Goal: Task Accomplishment & Management: Complete application form

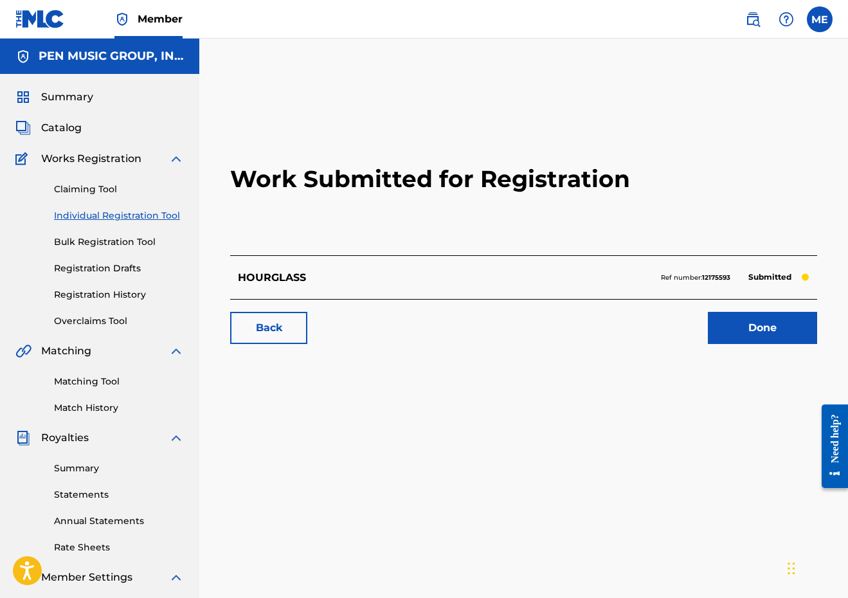
click at [103, 219] on link "Individual Registration Tool" at bounding box center [119, 215] width 130 height 13
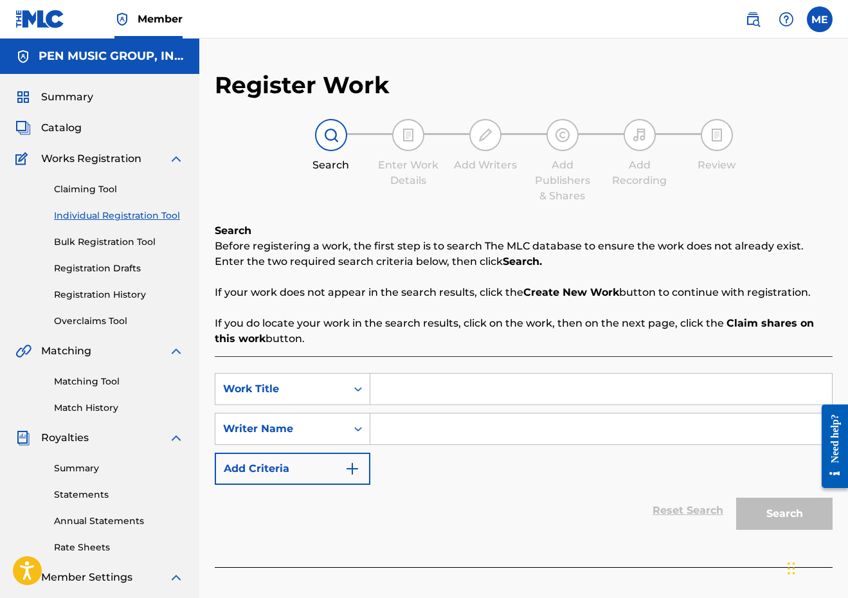
click at [395, 391] on input "Search Form" at bounding box center [600, 388] width 461 height 31
paste input "COME SOME CHRISTMAS"
type input "COME SOME CHRISTMAS"
click at [395, 443] on input "Search Form" at bounding box center [600, 428] width 461 height 31
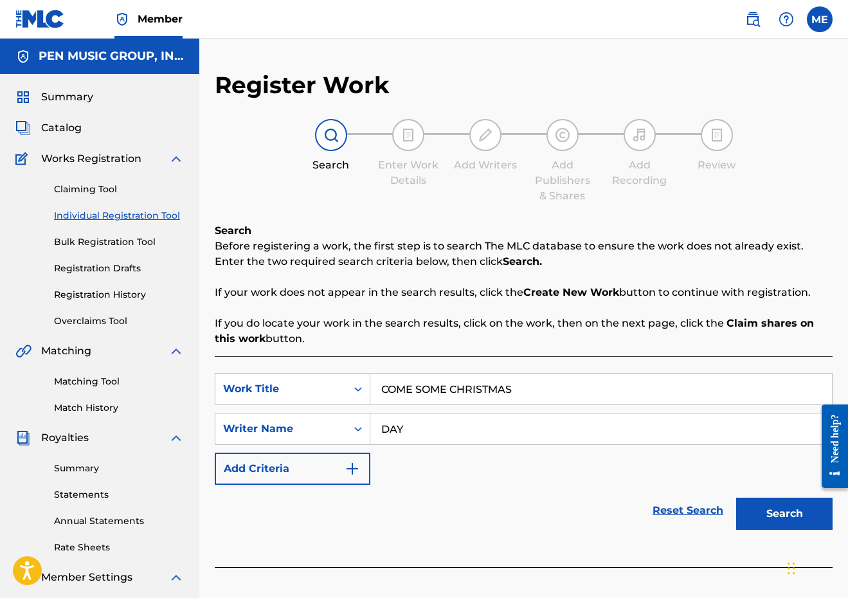
click at [784, 513] on button "Search" at bounding box center [784, 513] width 96 height 32
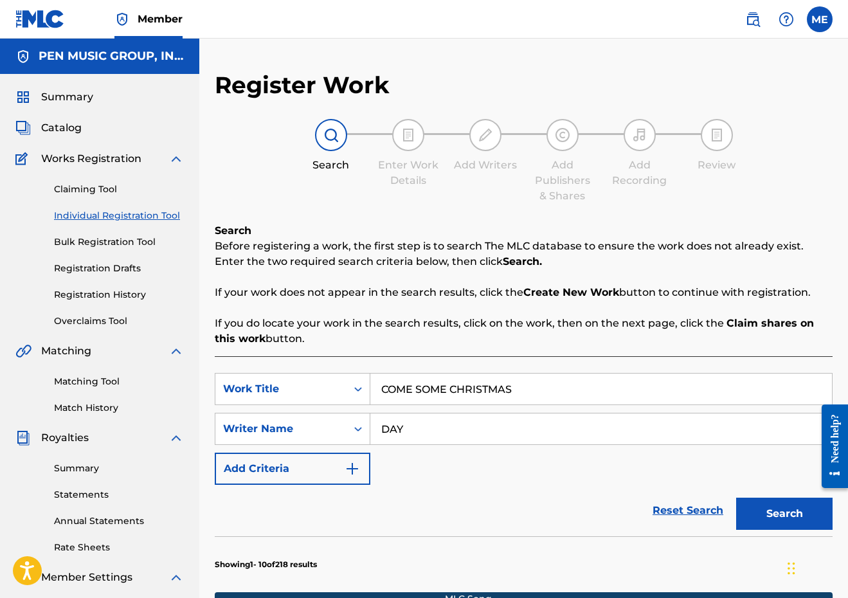
click at [384, 433] on input "DAY" at bounding box center [600, 428] width 461 height 31
type input "[PERSON_NAME]"
click at [784, 513] on button "Search" at bounding box center [784, 513] width 96 height 32
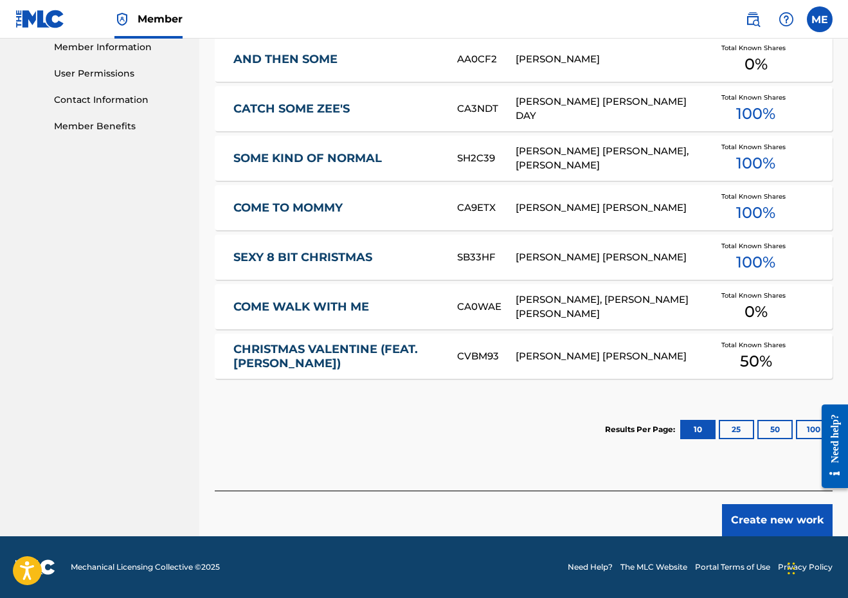
click at [781, 521] on button "Create new work" at bounding box center [777, 520] width 111 height 32
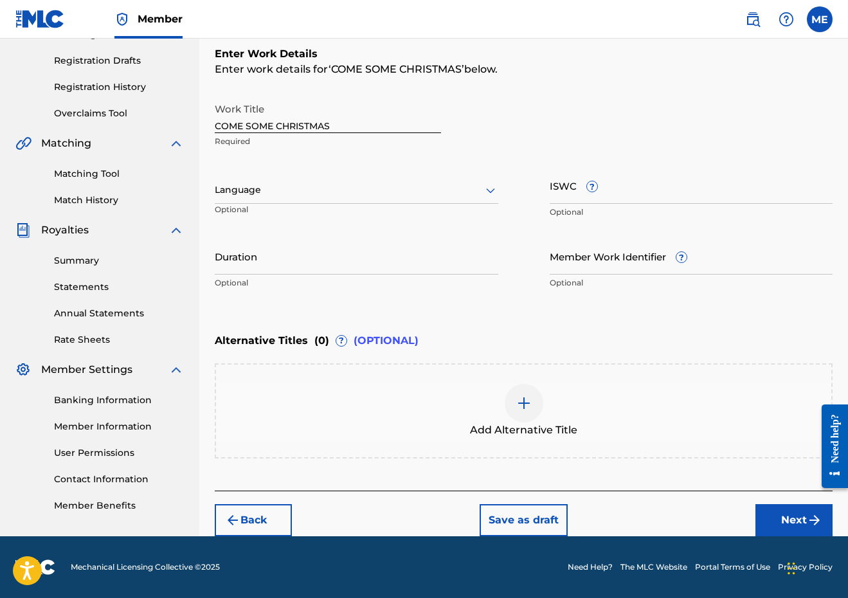
scroll to position [208, 0]
click at [761, 506] on button "Next" at bounding box center [793, 520] width 77 height 32
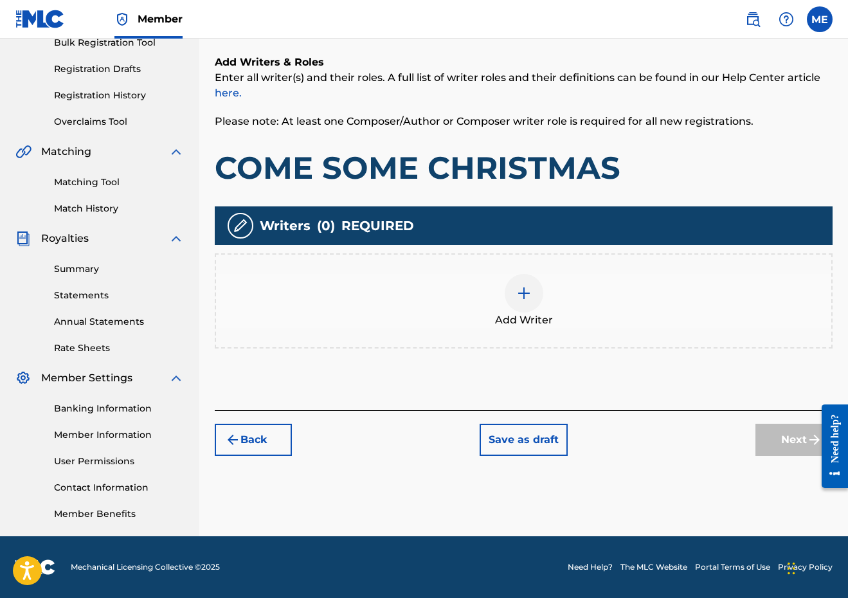
scroll to position [199, 0]
click at [486, 310] on div "Add Writer" at bounding box center [523, 301] width 615 height 54
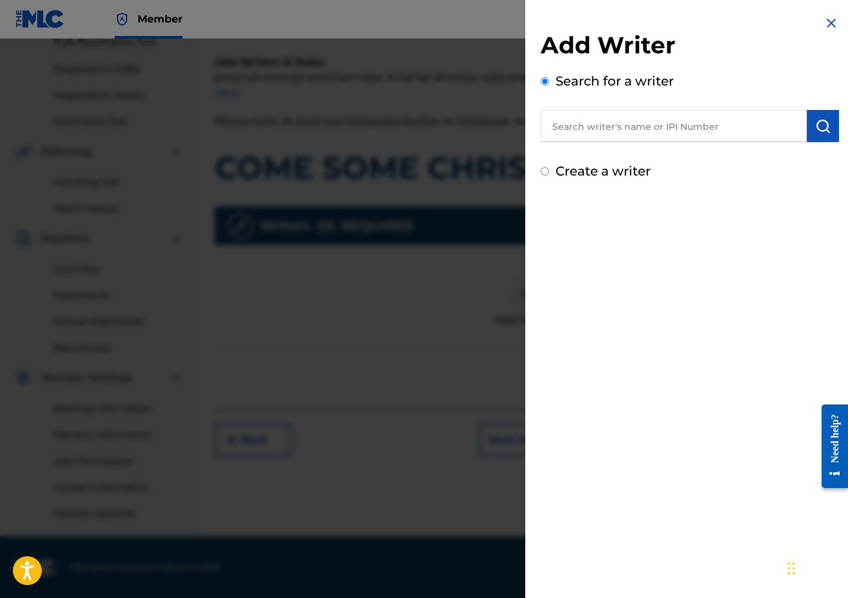
click at [715, 130] on input "text" at bounding box center [673, 126] width 266 height 32
paste input "345719642"
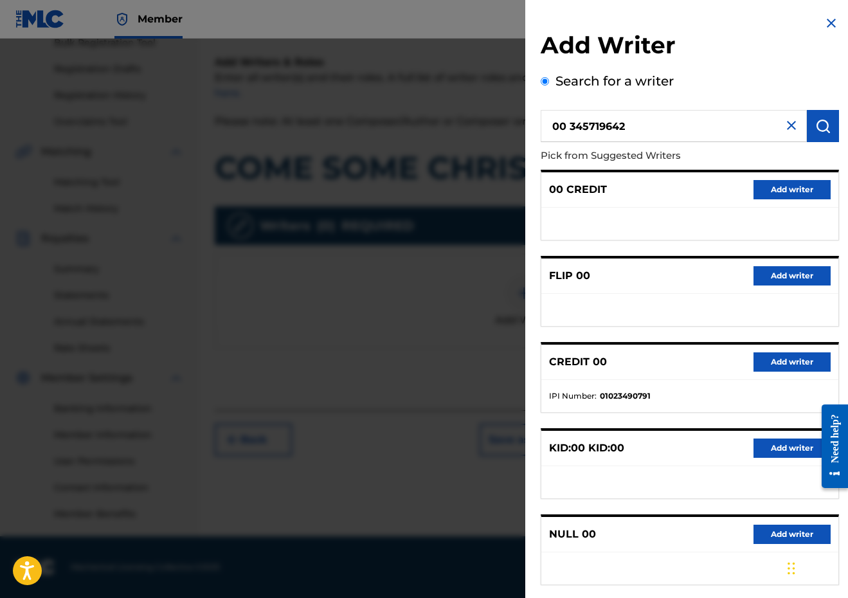
click at [567, 126] on input "00 345719642" at bounding box center [673, 126] width 266 height 32
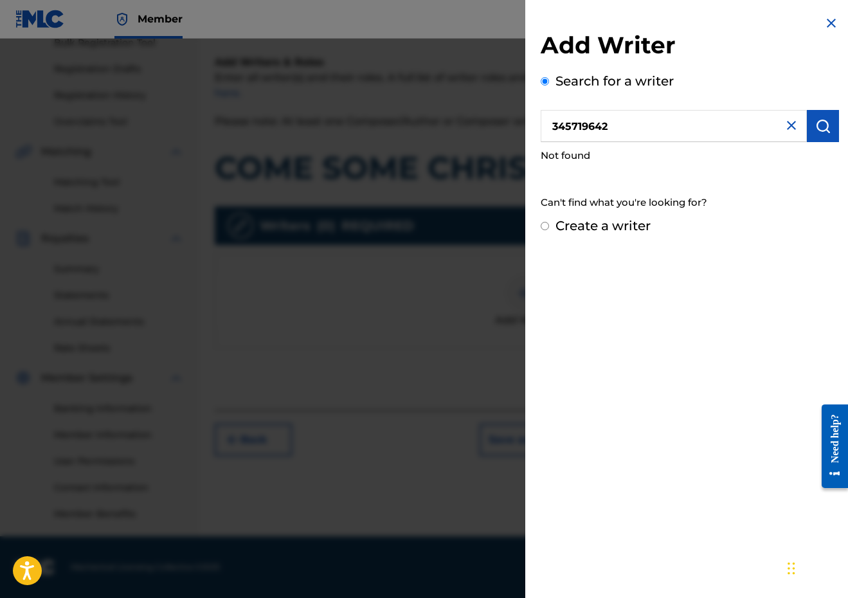
click at [654, 108] on div "Search for a writer 345719642 Not found Can't find what you're looking for?" at bounding box center [689, 143] width 298 height 145
click at [649, 129] on input "345719642" at bounding box center [673, 126] width 266 height 32
paste input "00342750181"
type input "00342750181"
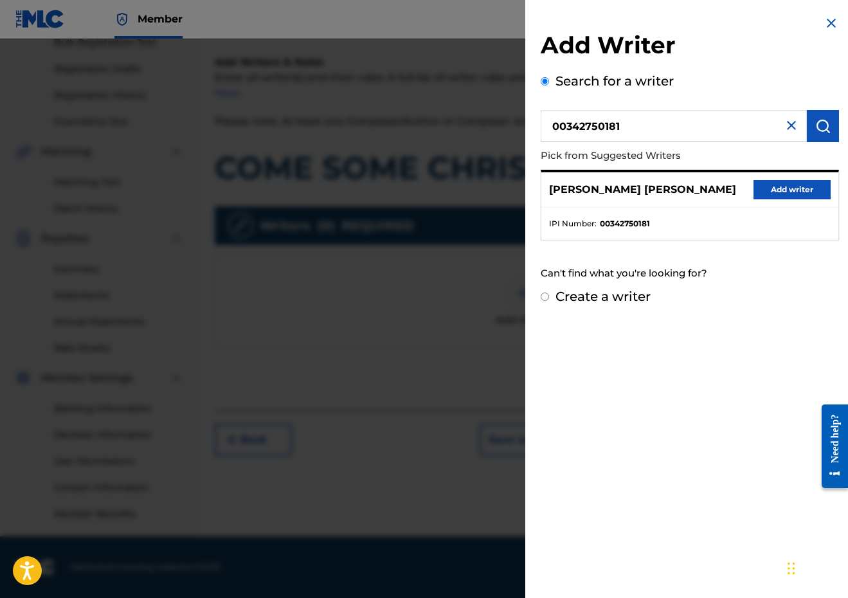
click at [770, 190] on button "Add writer" at bounding box center [791, 189] width 77 height 19
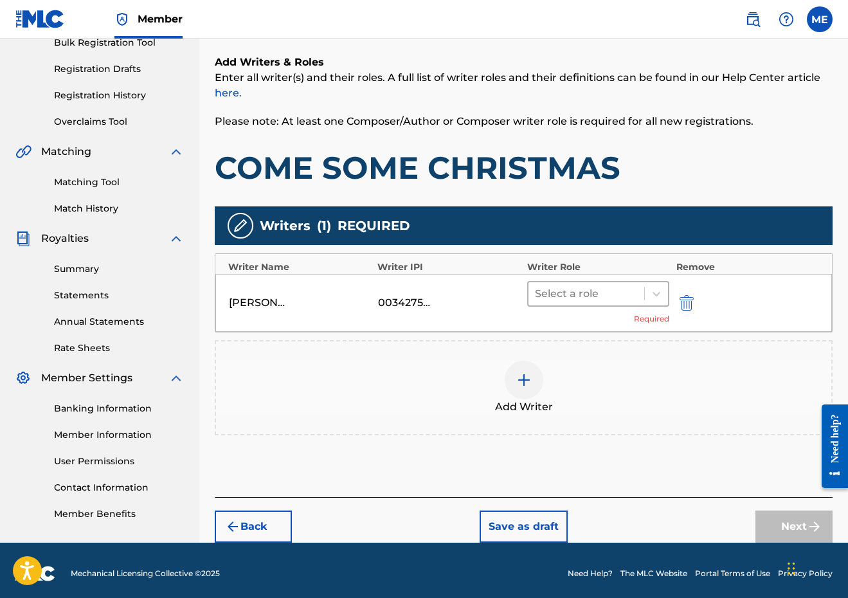
click at [606, 300] on div at bounding box center [586, 294] width 103 height 18
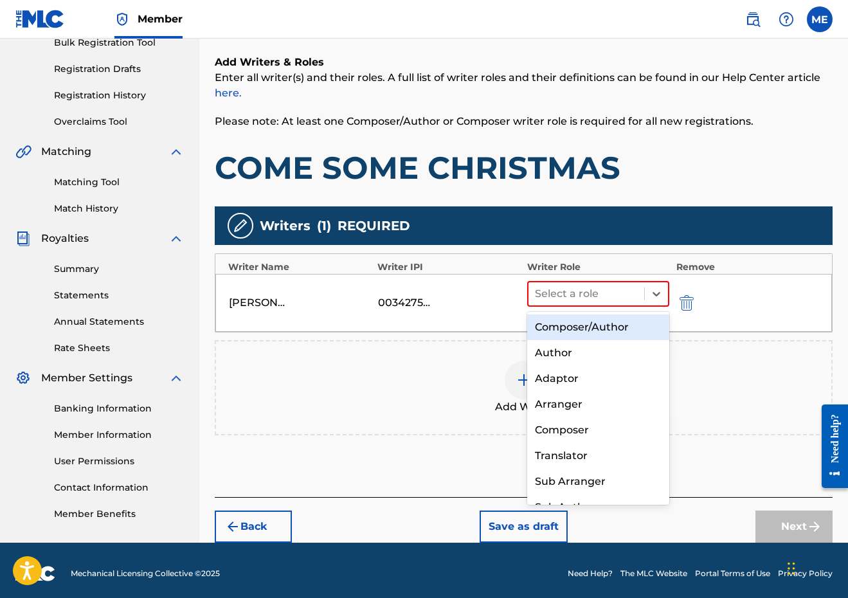
click at [559, 319] on div "Composer/Author" at bounding box center [598, 327] width 143 height 26
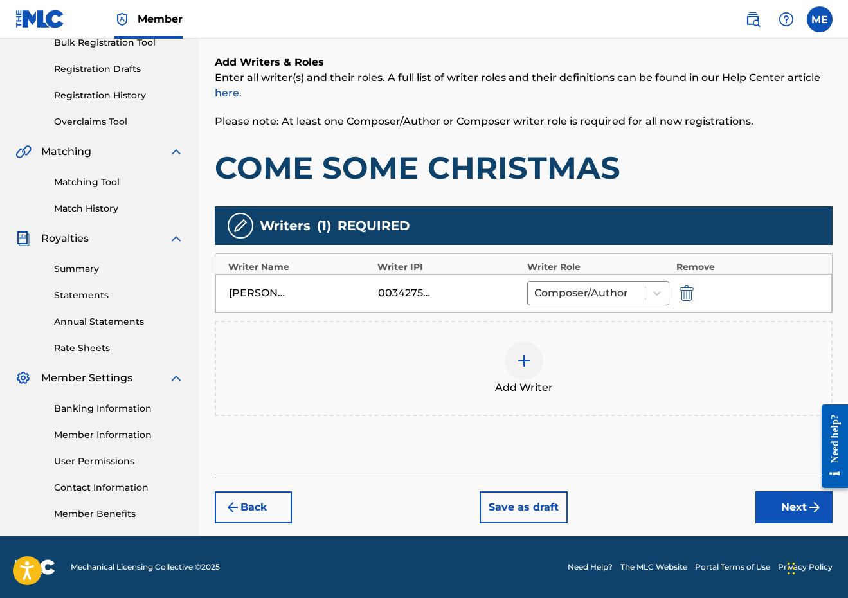
click at [524, 371] on div at bounding box center [523, 360] width 39 height 39
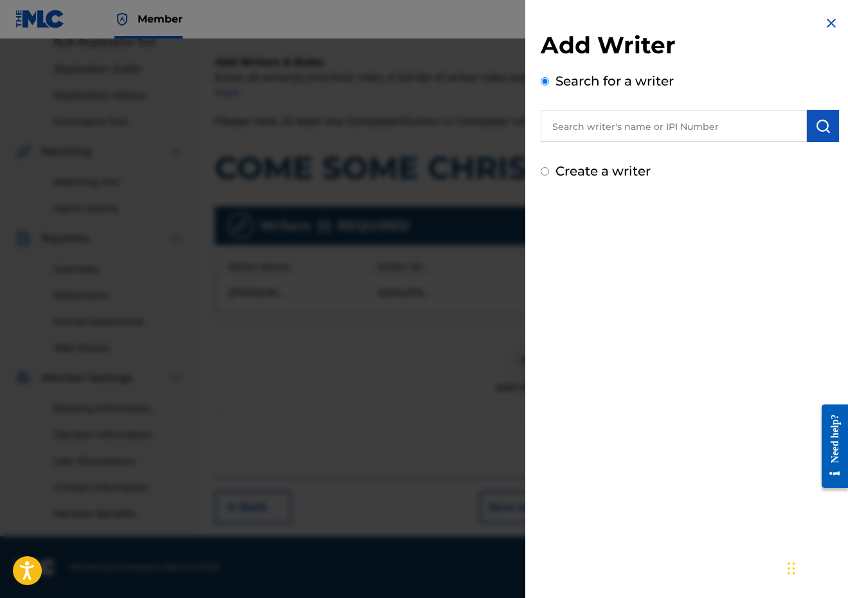
click at [641, 122] on input "text" at bounding box center [673, 126] width 266 height 32
paste input "00639941603"
type input "00639941603"
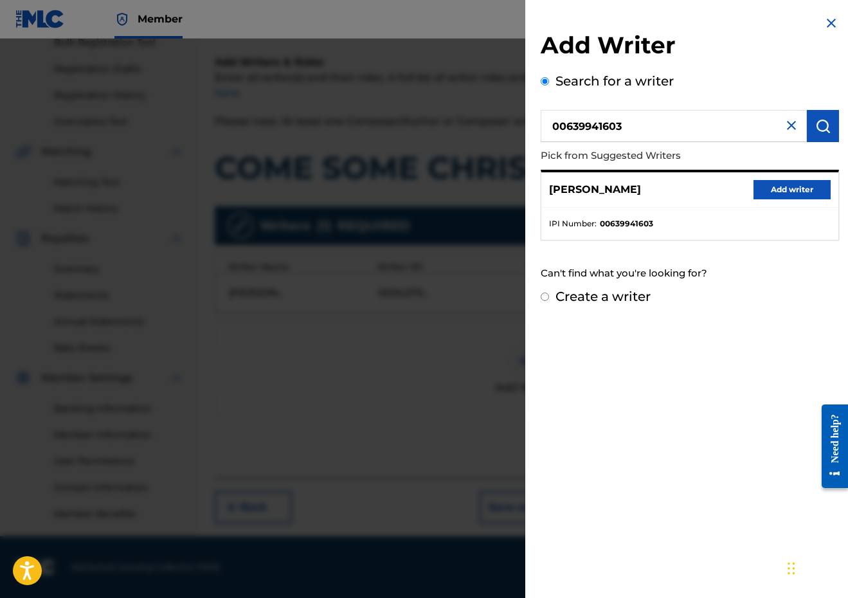
click at [797, 195] on button "Add writer" at bounding box center [791, 189] width 77 height 19
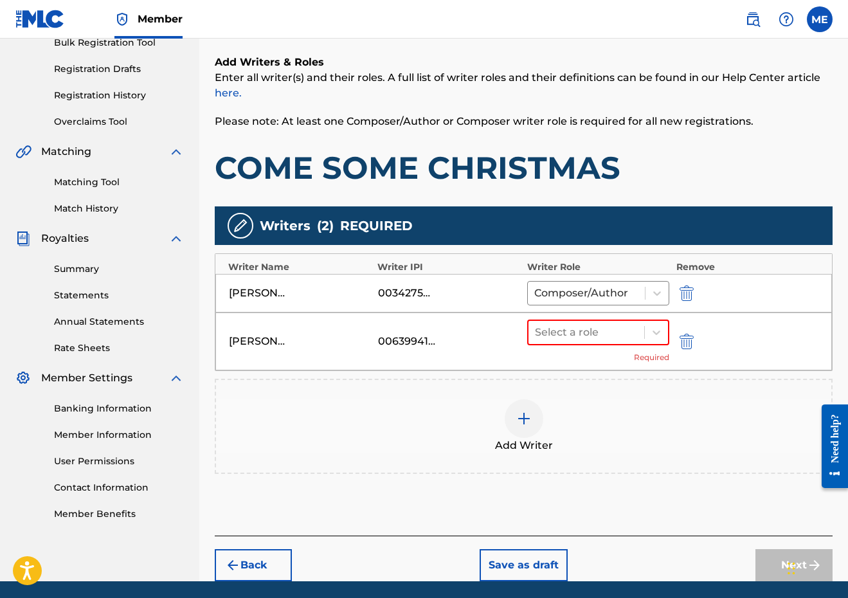
click at [602, 356] on div "Select a role Required" at bounding box center [598, 341] width 143 height 44
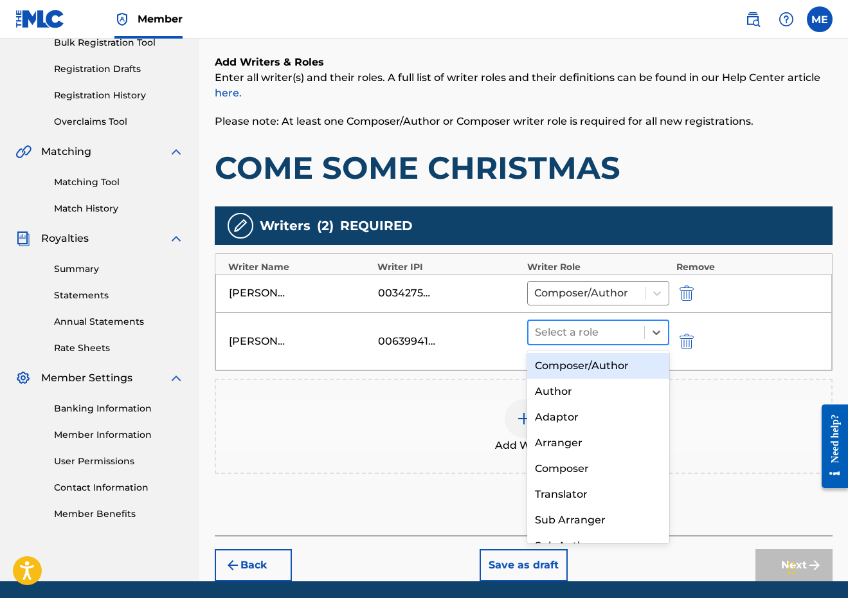
click at [592, 337] on div at bounding box center [586, 332] width 103 height 18
click at [611, 364] on div "Composer/Author" at bounding box center [598, 366] width 143 height 26
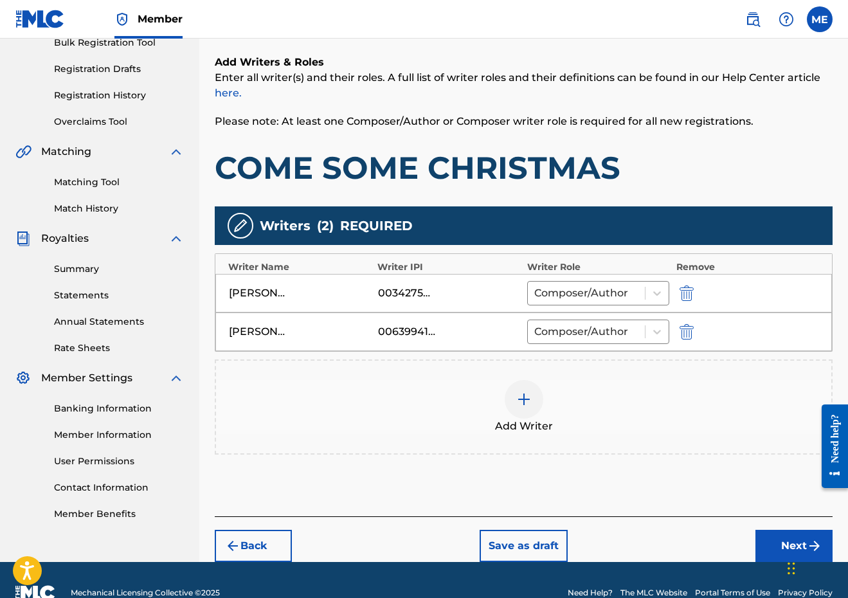
click at [506, 399] on div at bounding box center [523, 399] width 39 height 39
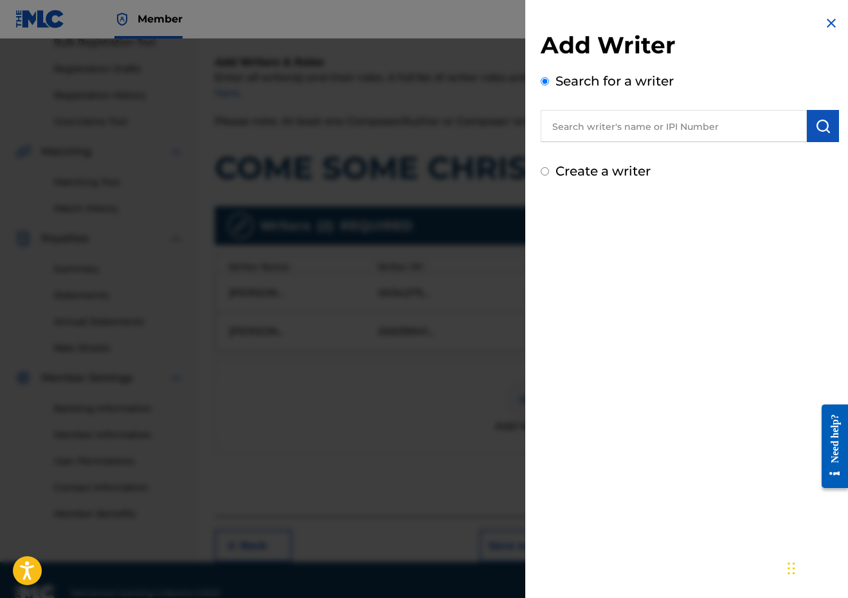
click at [663, 137] on input "text" at bounding box center [673, 126] width 266 height 32
paste input "00196775115"
type input "00196775115"
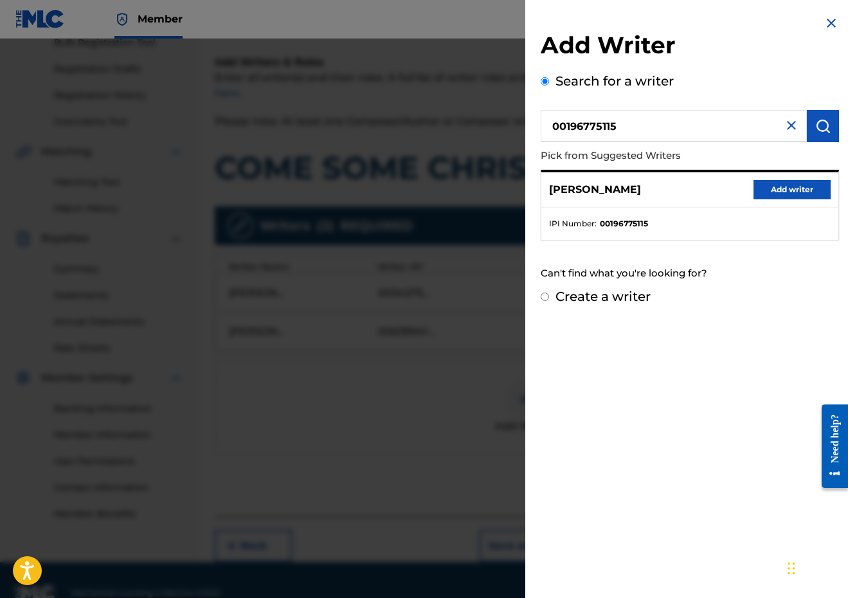
click at [805, 192] on button "Add writer" at bounding box center [791, 189] width 77 height 19
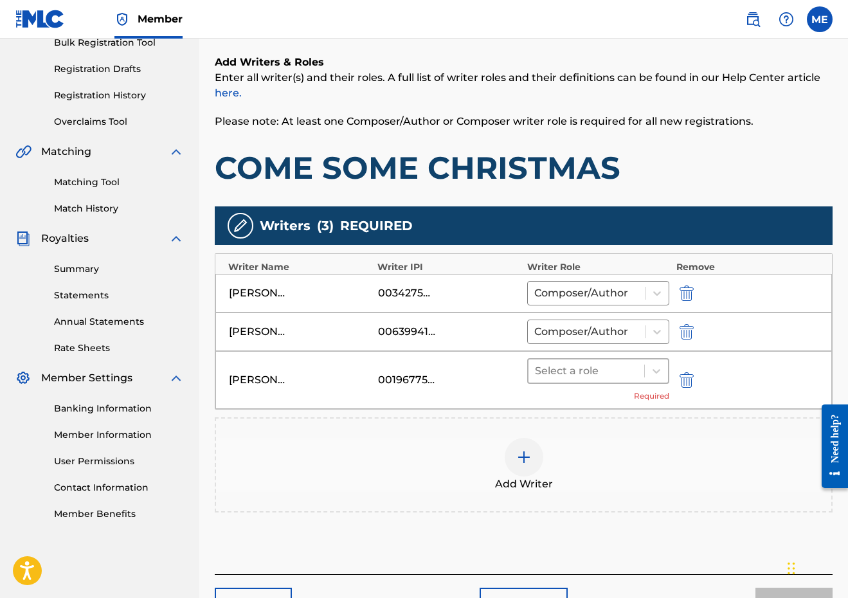
click at [585, 377] on div at bounding box center [586, 371] width 103 height 18
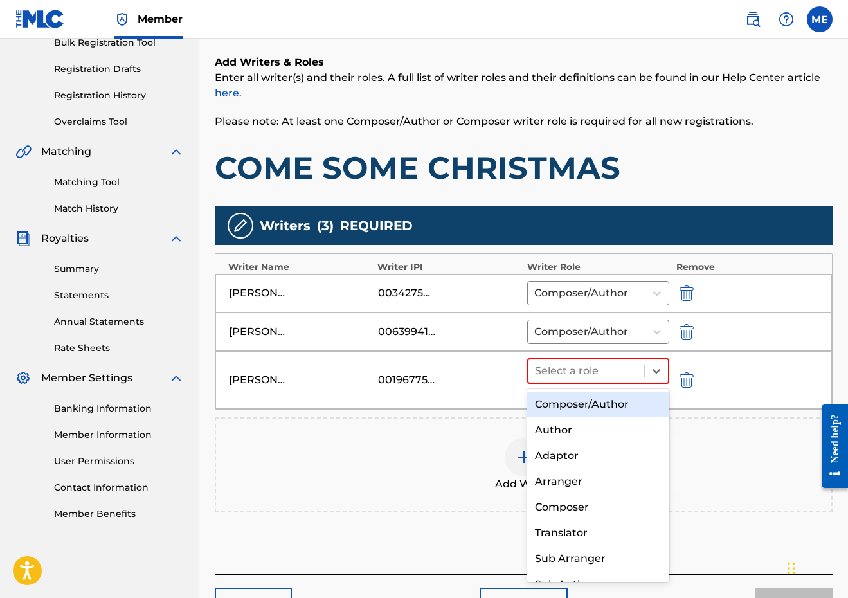
click at [601, 396] on div "Composer/Author" at bounding box center [598, 404] width 143 height 26
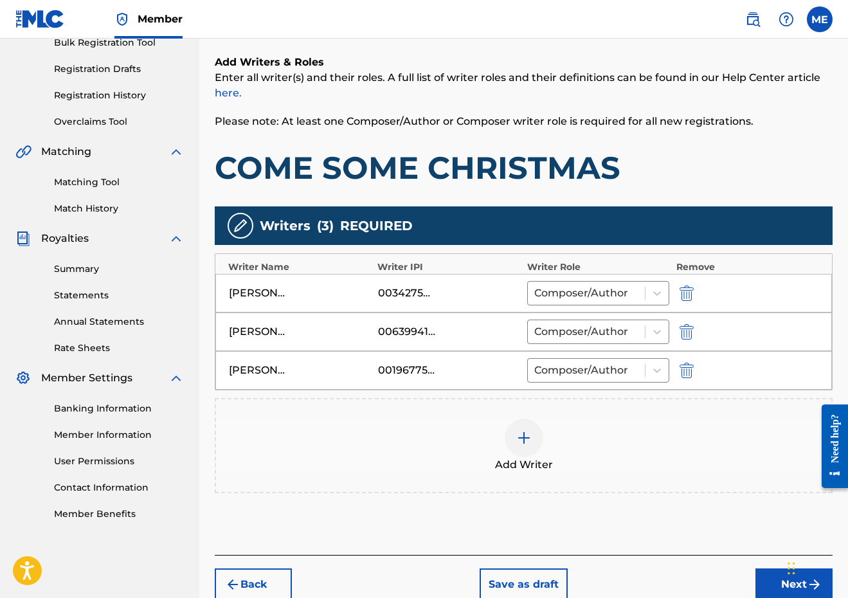
click at [768, 582] on button "Next" at bounding box center [793, 584] width 77 height 32
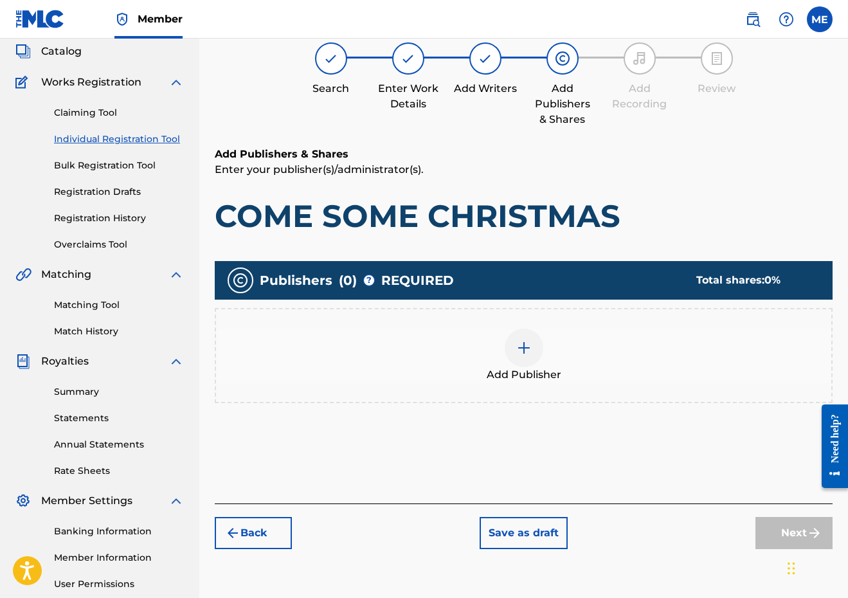
scroll to position [58, 0]
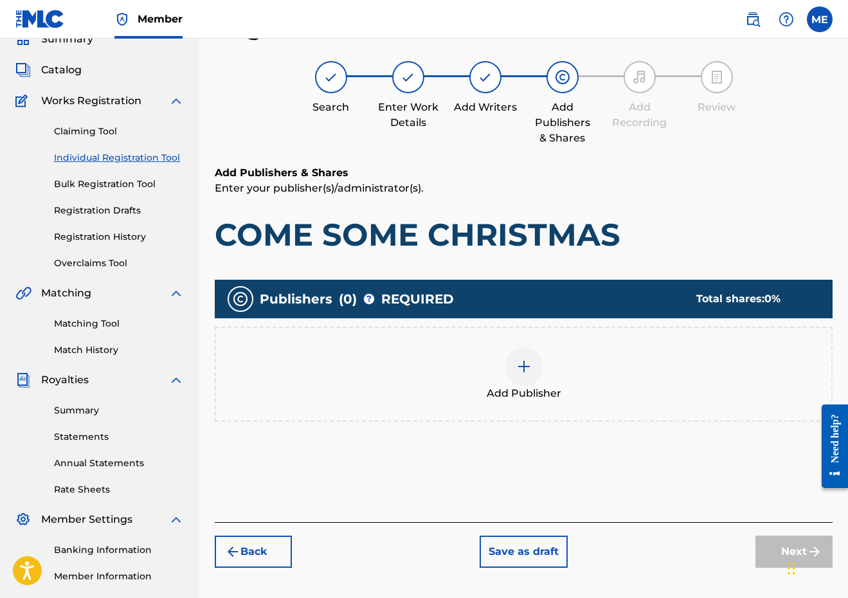
click at [571, 379] on div "Add Publisher" at bounding box center [523, 374] width 615 height 54
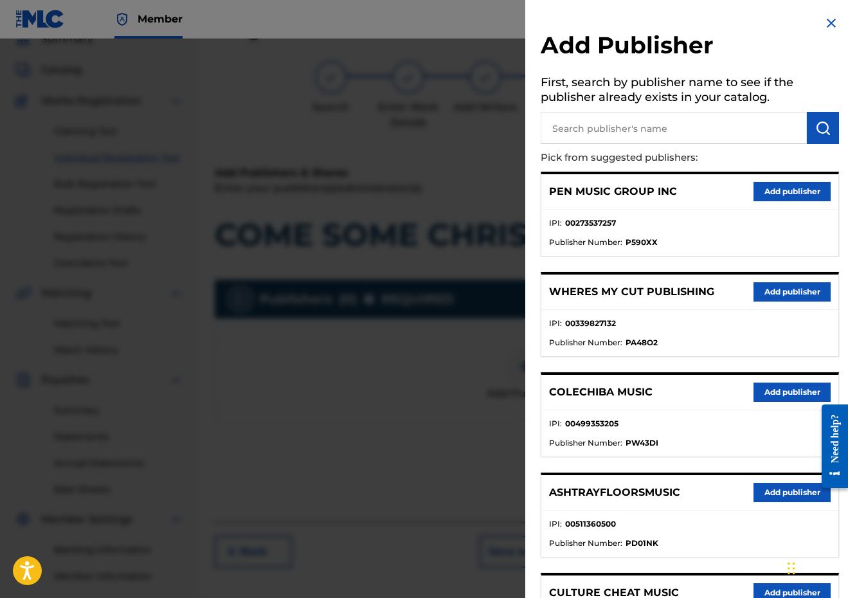
click at [747, 126] on input "text" at bounding box center [673, 128] width 266 height 32
paste input "00345719642"
type input "00345719642"
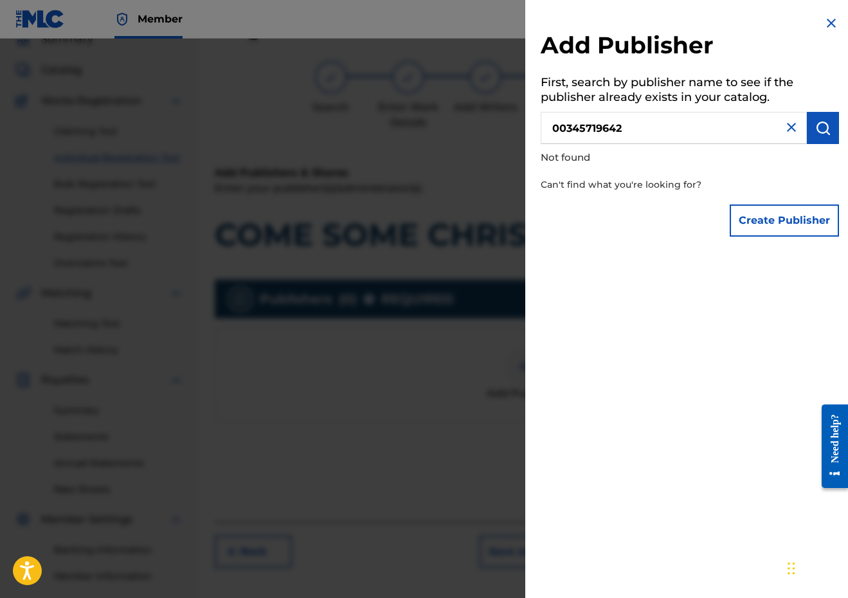
click at [753, 226] on button "Create Publisher" at bounding box center [783, 220] width 109 height 32
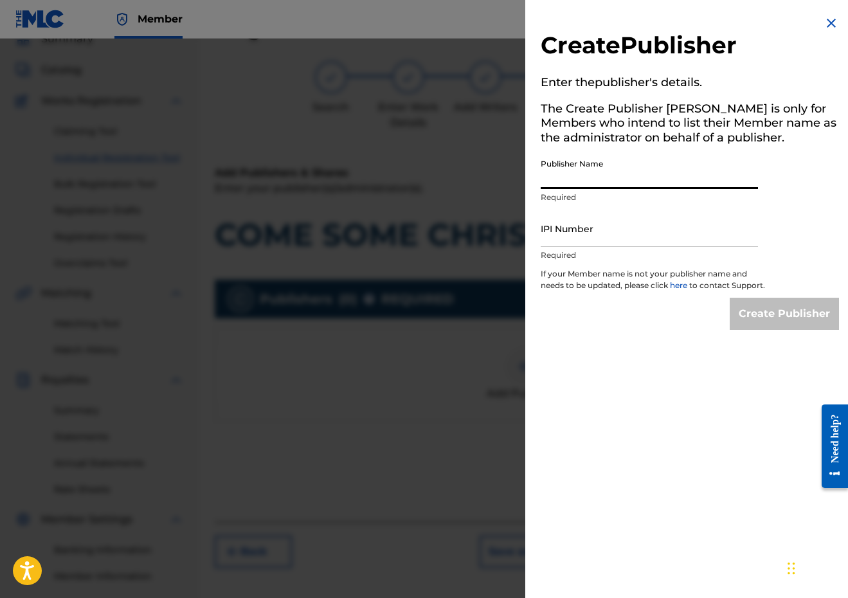
click at [650, 170] on input "Publisher Name" at bounding box center [648, 170] width 217 height 37
paste input "00345719642"
type input "00345719642"
click at [613, 238] on input "IPI Number" at bounding box center [648, 228] width 217 height 37
paste input "00345719642"
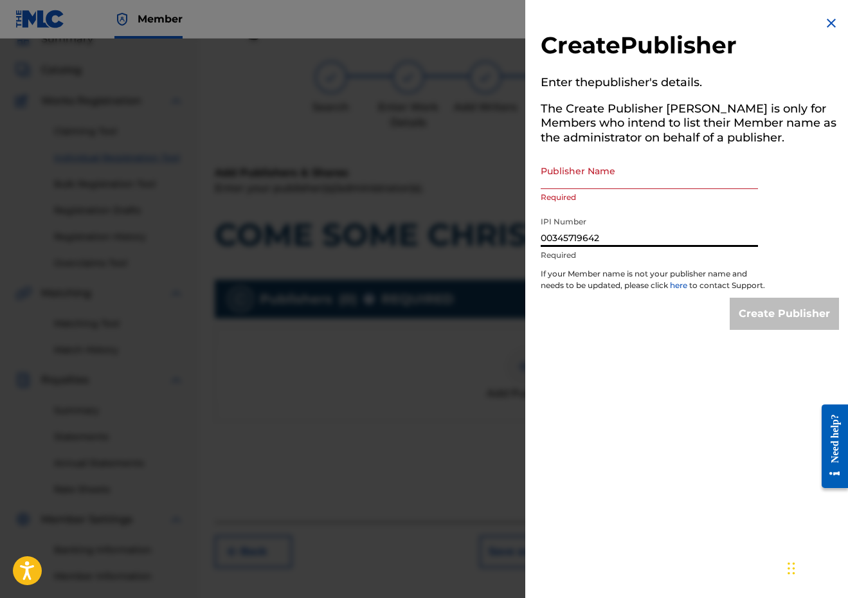
type input "00345719642"
click at [589, 172] on input "Publisher Name" at bounding box center [648, 170] width 217 height 37
paste input "DAYLIGHT SAVING TUNES"
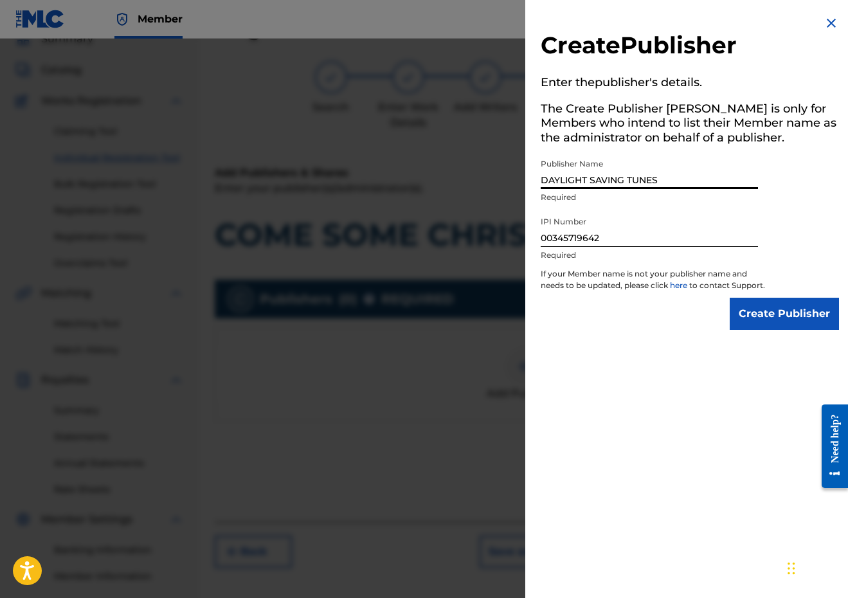
type input "DAYLIGHT SAVING TUNES"
click at [821, 326] on input "Create Publisher" at bounding box center [783, 314] width 109 height 32
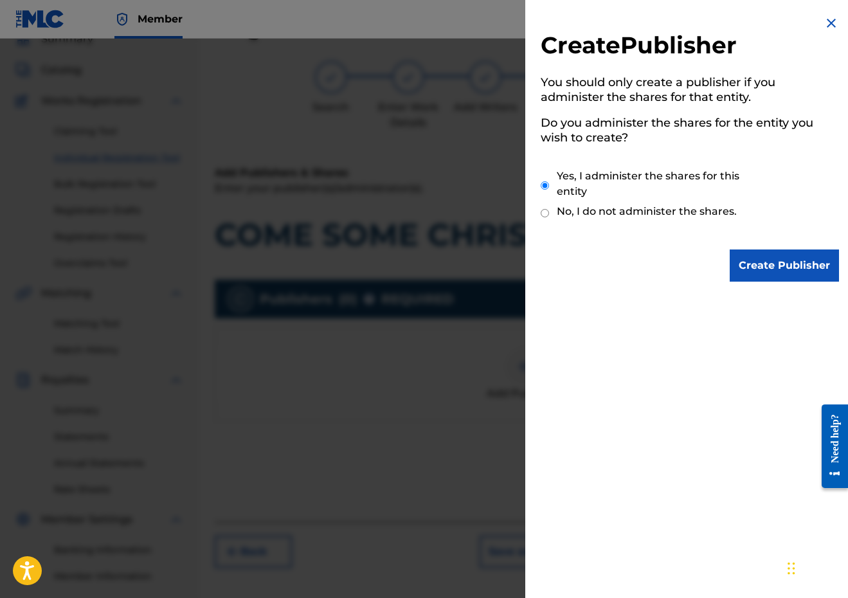
click at [766, 265] on input "Create Publisher" at bounding box center [783, 265] width 109 height 32
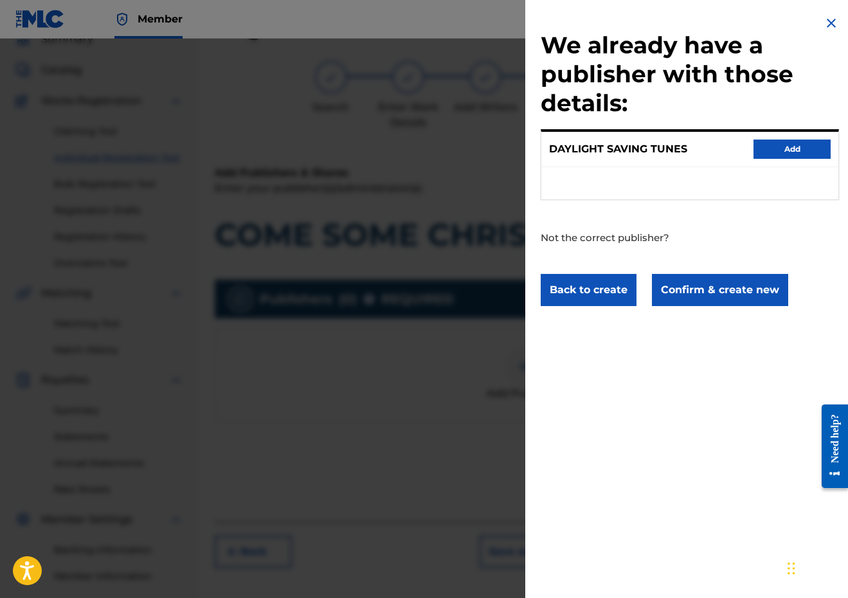
click at [692, 296] on button "Confirm & create new" at bounding box center [720, 290] width 136 height 32
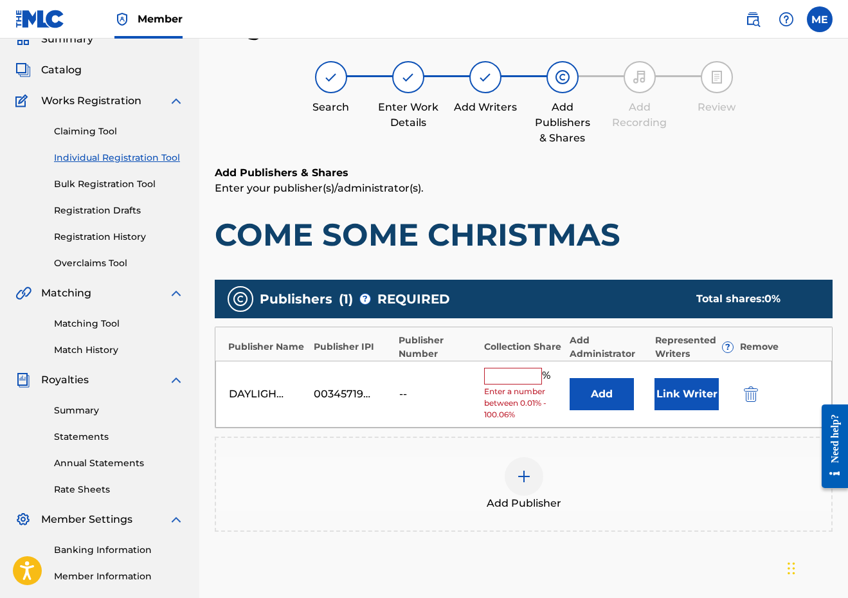
click at [600, 395] on button "Add" at bounding box center [601, 394] width 64 height 32
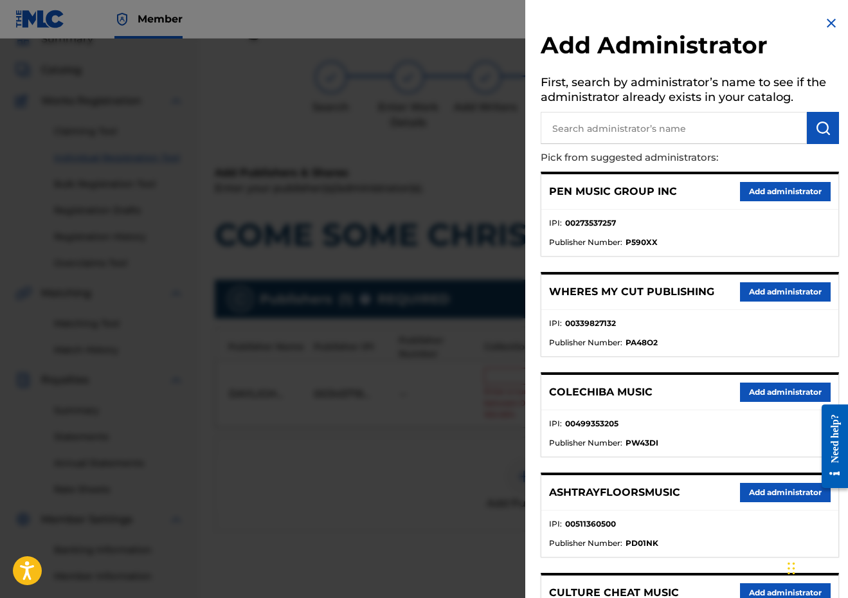
click at [671, 116] on input "text" at bounding box center [673, 128] width 266 height 32
type input "PENSIVE"
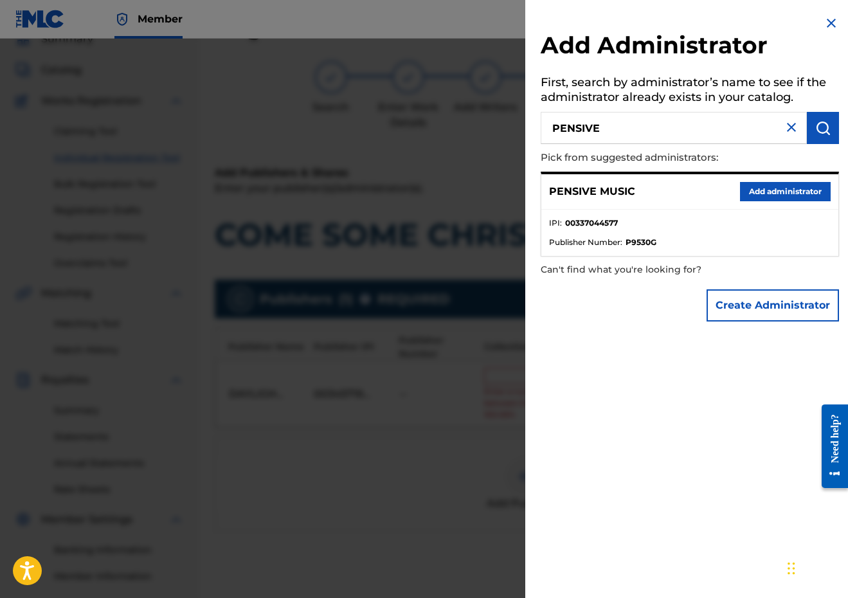
click at [790, 184] on button "Add administrator" at bounding box center [785, 191] width 91 height 19
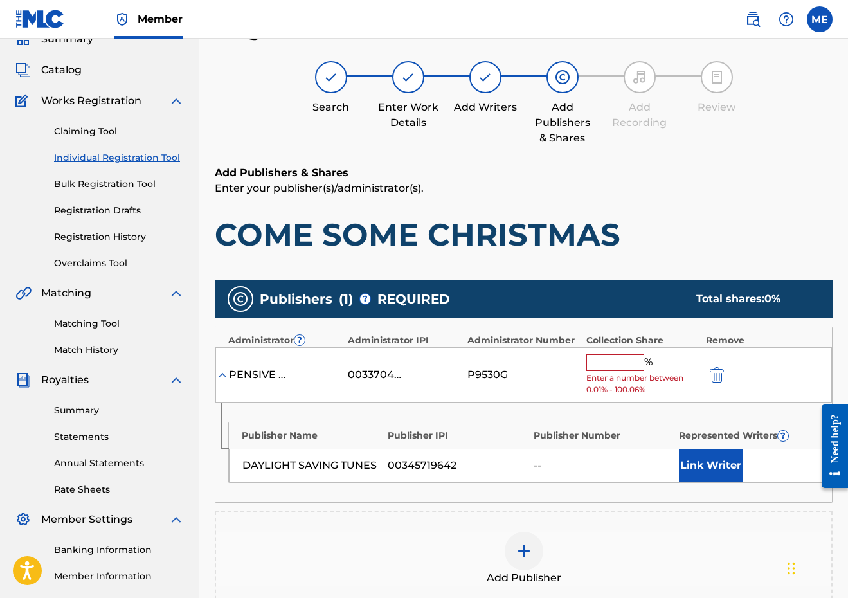
click at [614, 364] on input "text" at bounding box center [615, 362] width 58 height 17
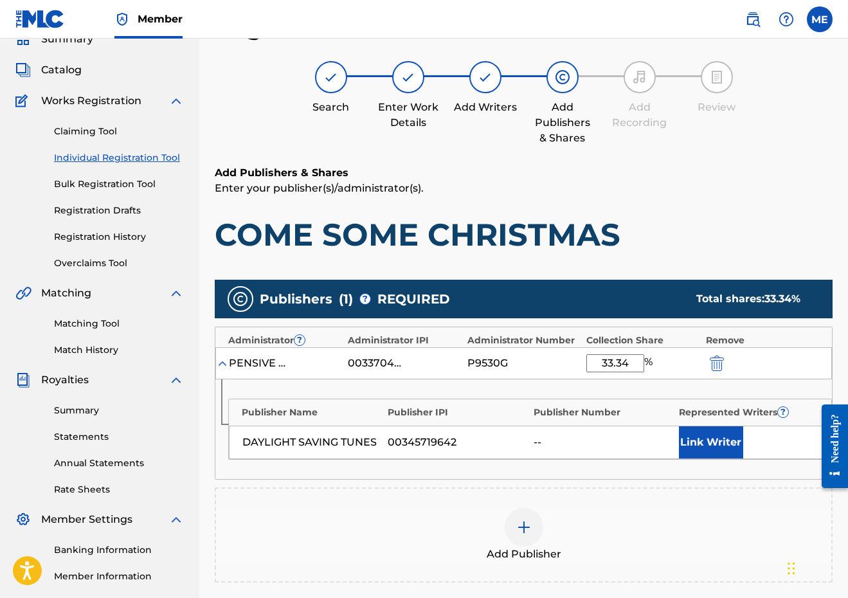
type input "33.34"
click at [708, 450] on button "Link Writer" at bounding box center [711, 442] width 64 height 32
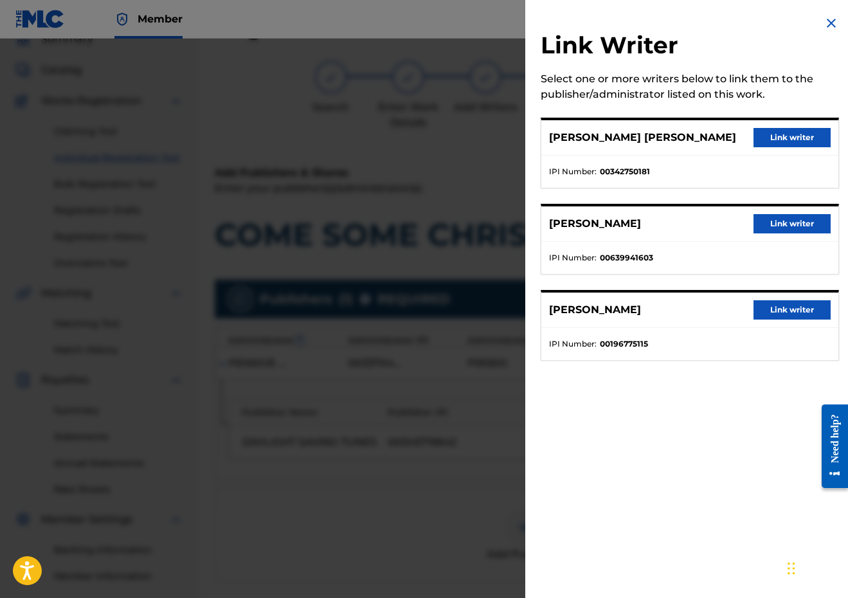
click at [785, 139] on button "Link writer" at bounding box center [791, 137] width 77 height 19
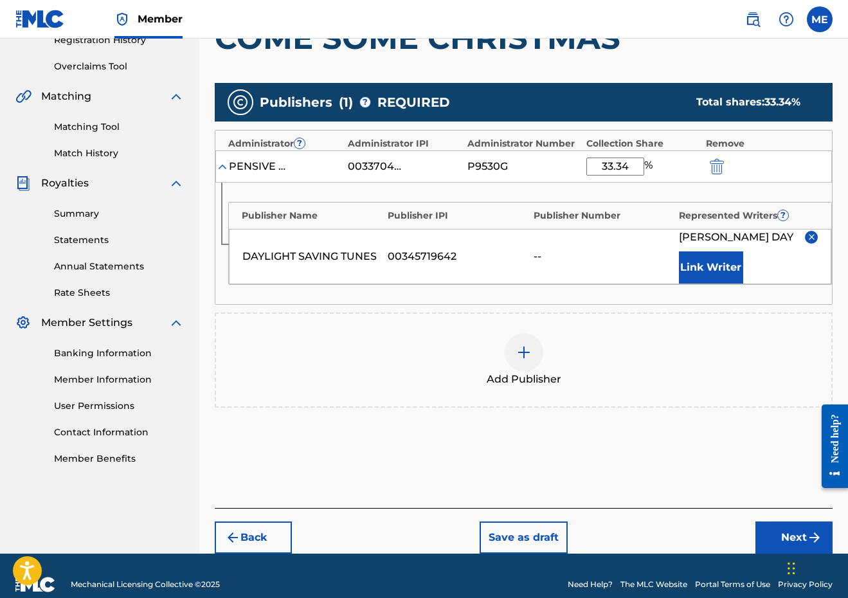
click at [785, 522] on button "Next" at bounding box center [793, 537] width 77 height 32
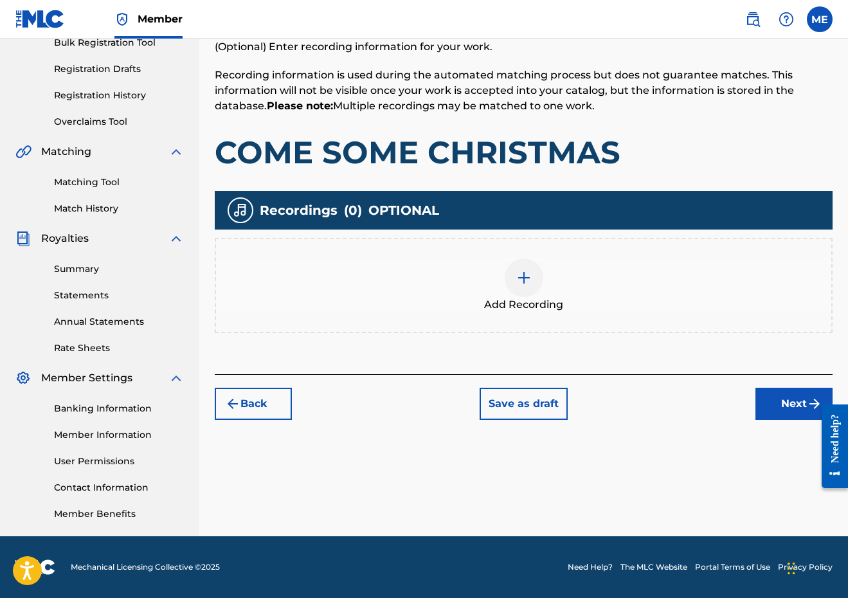
click at [785, 375] on div "Back Save as draft Next" at bounding box center [524, 397] width 618 height 46
click at [785, 389] on button "Next" at bounding box center [793, 403] width 77 height 32
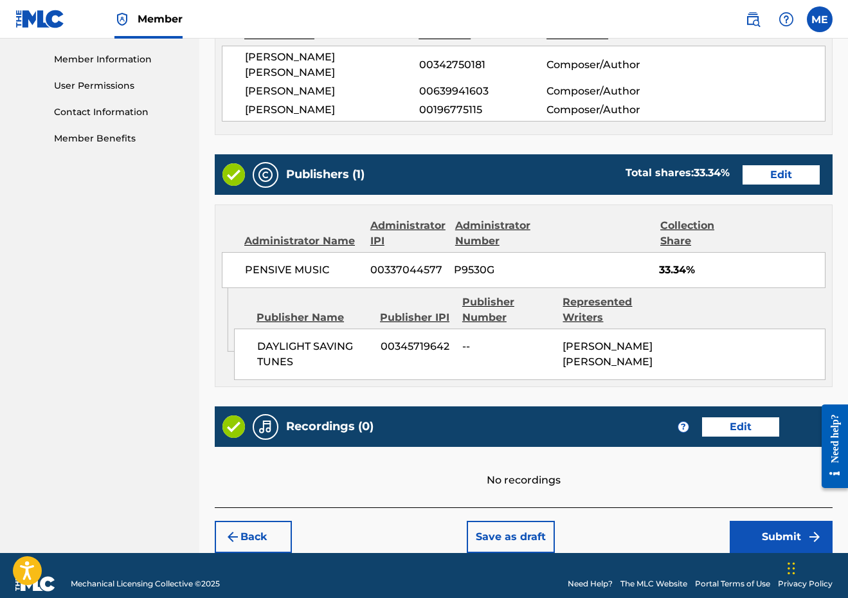
scroll to position [574, 0]
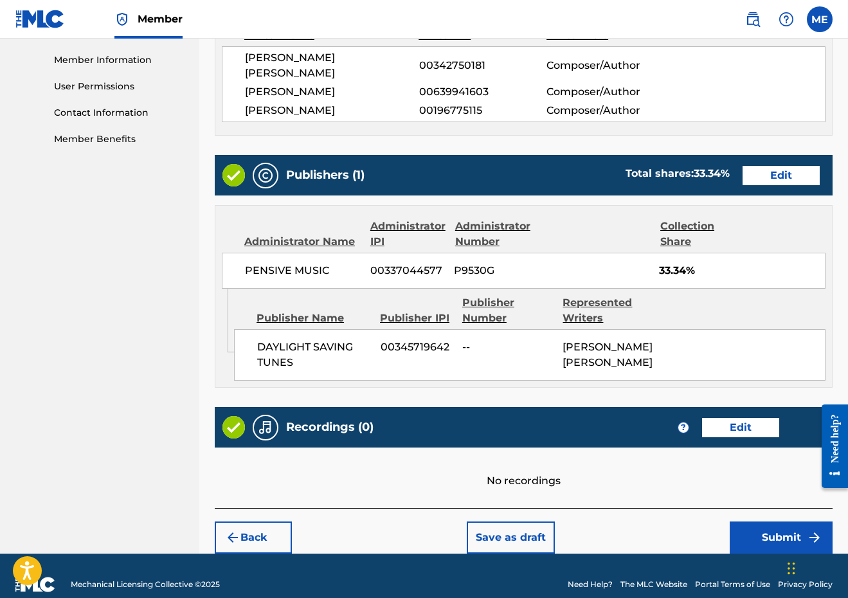
click at [748, 521] on button "Submit" at bounding box center [780, 537] width 103 height 32
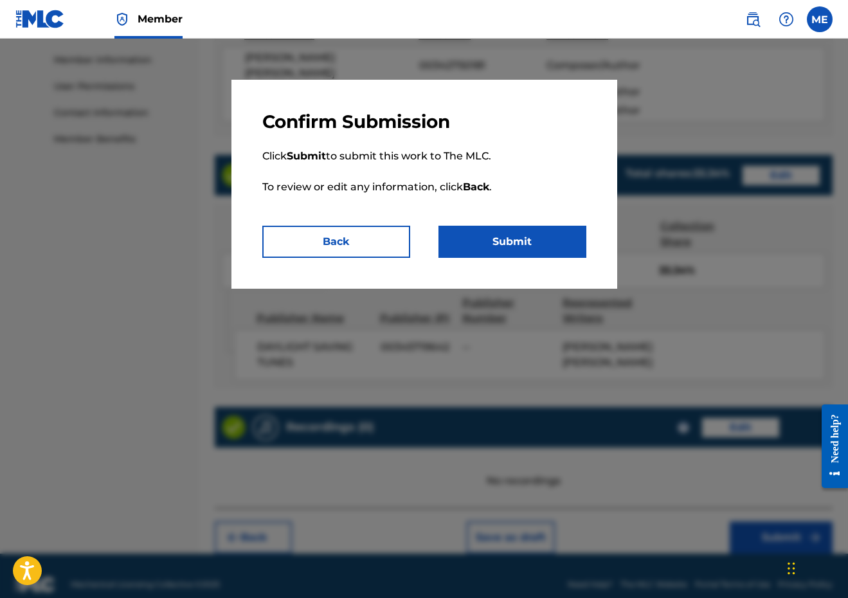
click at [546, 247] on button "Submit" at bounding box center [512, 242] width 148 height 32
